Goal: Find specific page/section

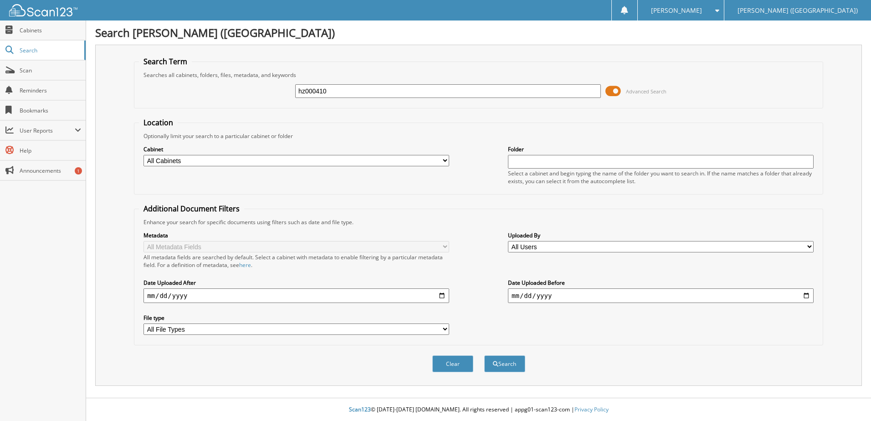
type input "hz000410"
click at [484, 355] on button "Search" at bounding box center [504, 363] width 41 height 17
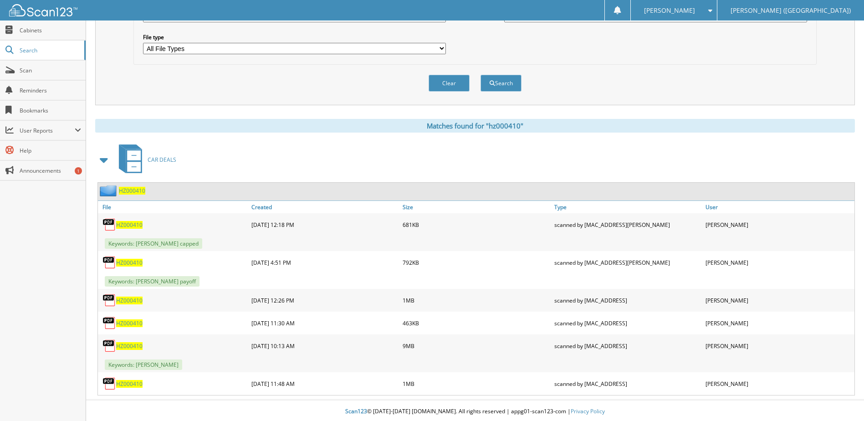
scroll to position [283, 0]
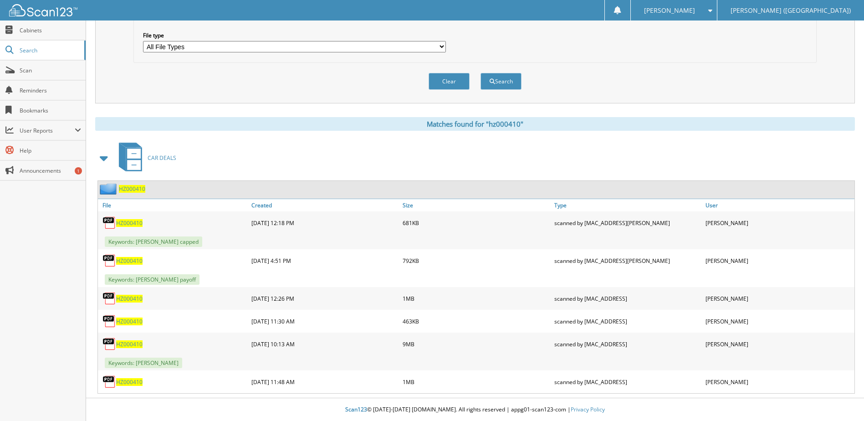
click at [132, 343] on span "HZ000410" at bounding box center [129, 344] width 26 height 8
click at [129, 346] on span "HZ000410" at bounding box center [129, 344] width 26 height 8
click at [220, 43] on select "All File Types JPG PDF XLSX" at bounding box center [294, 46] width 303 height 11
click at [192, 146] on div "CAR DEALS" at bounding box center [474, 158] width 759 height 36
click at [51, 48] on span "Search" at bounding box center [50, 50] width 60 height 8
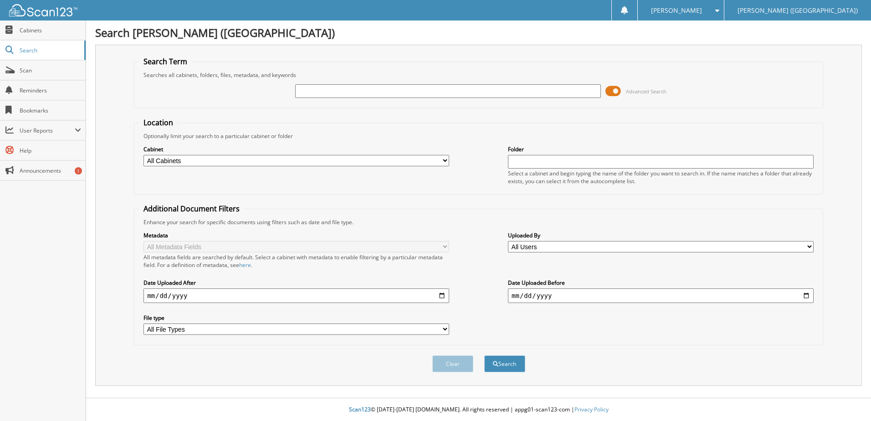
click at [385, 89] on input "text" at bounding box center [448, 91] width 306 height 14
click at [513, 93] on input "text" at bounding box center [448, 91] width 306 height 14
type input "sg402068"
click at [484, 355] on button "Search" at bounding box center [504, 363] width 41 height 17
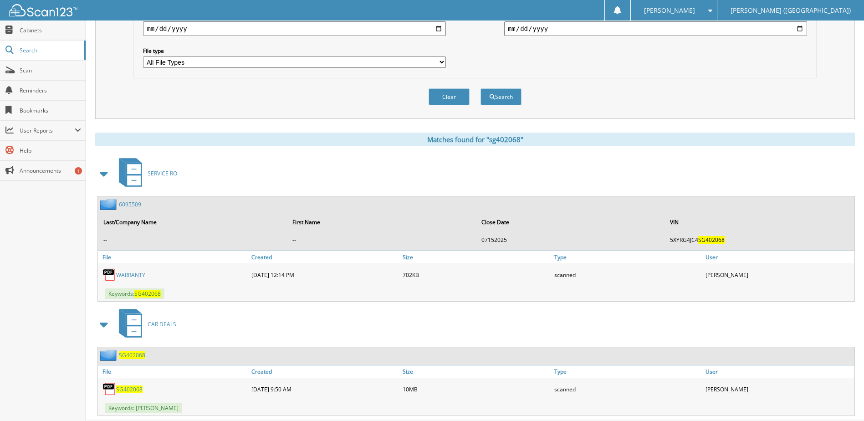
scroll to position [290, 0]
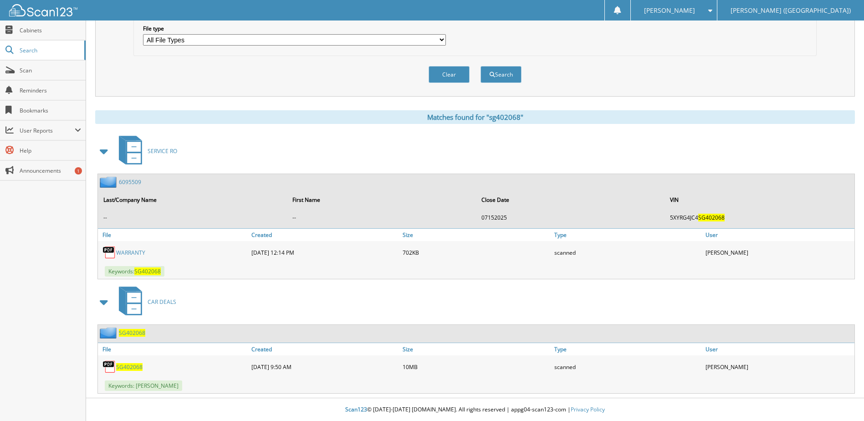
click at [124, 363] on span "SG402068" at bounding box center [129, 367] width 26 height 8
